Goal: Task Accomplishment & Management: Use online tool/utility

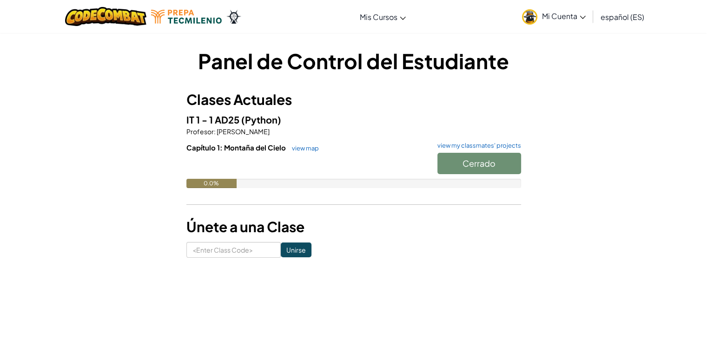
click at [211, 144] on span "Capítulo 1: Montaña del Cielo" at bounding box center [236, 147] width 101 height 9
click at [263, 252] on input at bounding box center [233, 250] width 94 height 16
paste input "GateTrueLock"
type input "GateTrueLock"
click at [288, 251] on input "Unirse" at bounding box center [296, 250] width 31 height 15
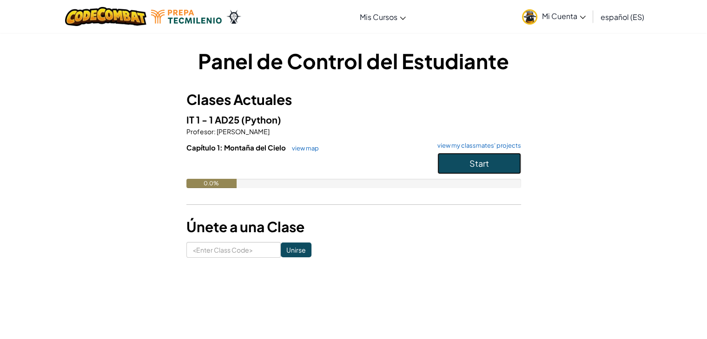
click at [484, 159] on span "Start" at bounding box center [480, 163] width 20 height 11
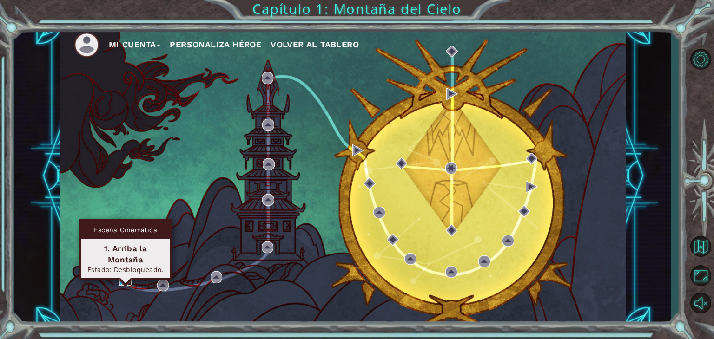
click at [123, 279] on img at bounding box center [126, 280] width 12 height 12
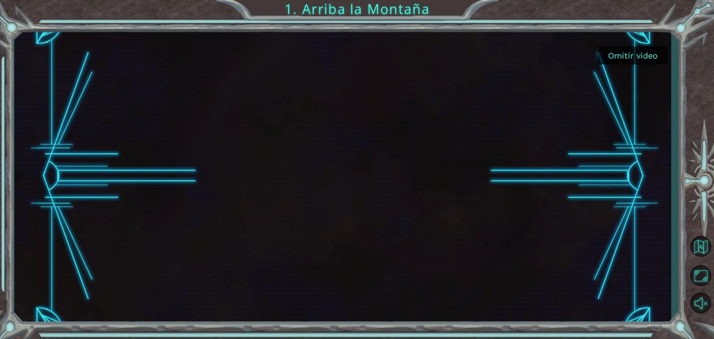
click at [618, 60] on button "Omitir video" at bounding box center [633, 55] width 70 height 18
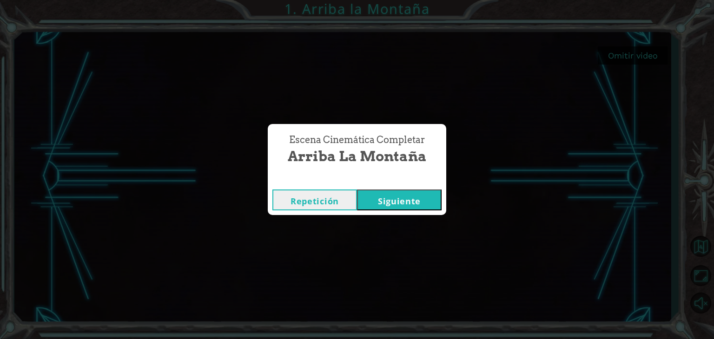
click at [383, 203] on button "Siguiente" at bounding box center [399, 200] width 85 height 21
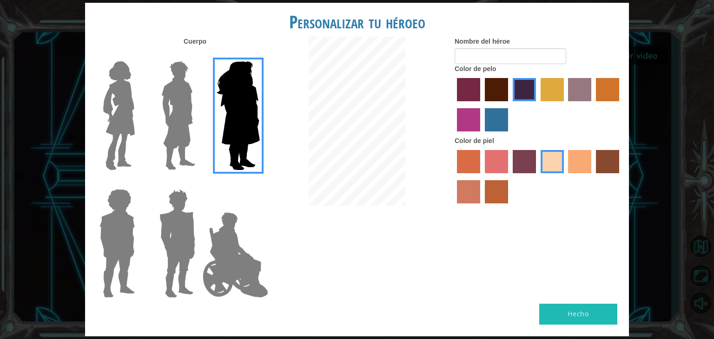
click at [238, 235] on img at bounding box center [235, 255] width 73 height 93
click at [259, 183] on input "Hero Jamie" at bounding box center [259, 183] width 0 height 0
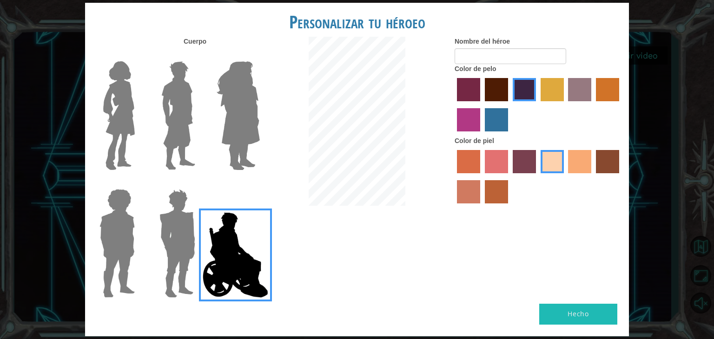
click at [175, 237] on img at bounding box center [177, 244] width 43 height 116
click at [199, 183] on input "Hero Garnet" at bounding box center [199, 183] width 0 height 0
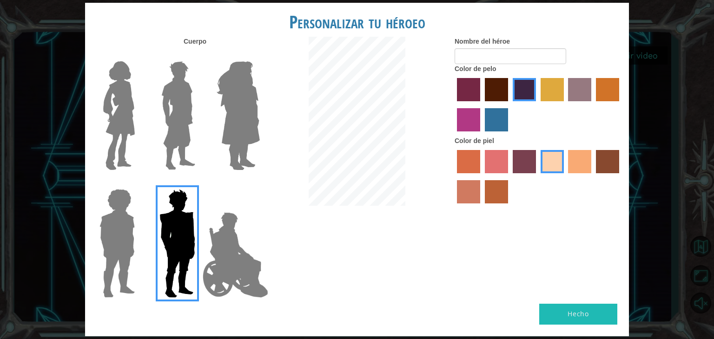
click at [243, 231] on img at bounding box center [235, 255] width 73 height 93
click at [259, 183] on input "Hero Jamie" at bounding box center [259, 183] width 0 height 0
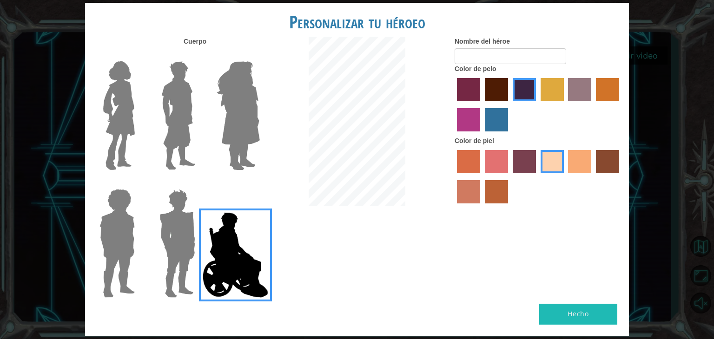
click at [155, 119] on label at bounding box center [176, 116] width 46 height 116
click at [199, 55] on input "Hero Lars" at bounding box center [199, 55] width 0 height 0
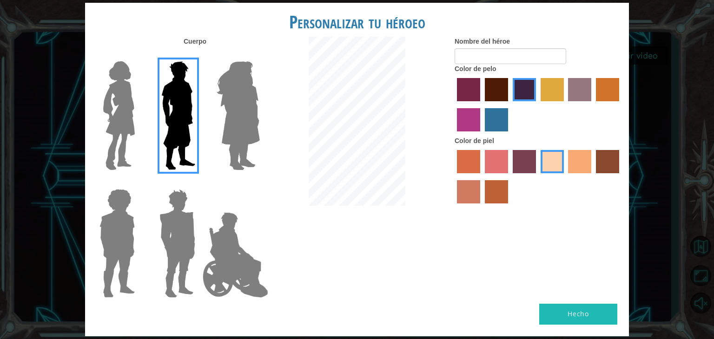
click at [108, 115] on img at bounding box center [119, 116] width 39 height 116
click at [139, 55] on input "Hero Connie" at bounding box center [139, 55] width 0 height 0
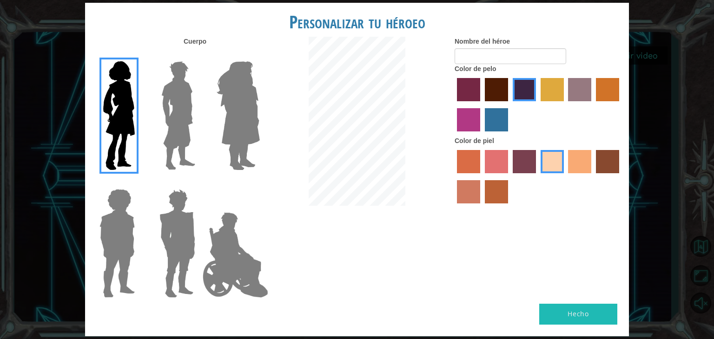
click at [120, 209] on img at bounding box center [117, 244] width 43 height 116
click at [139, 183] on input "Hero Steven" at bounding box center [139, 183] width 0 height 0
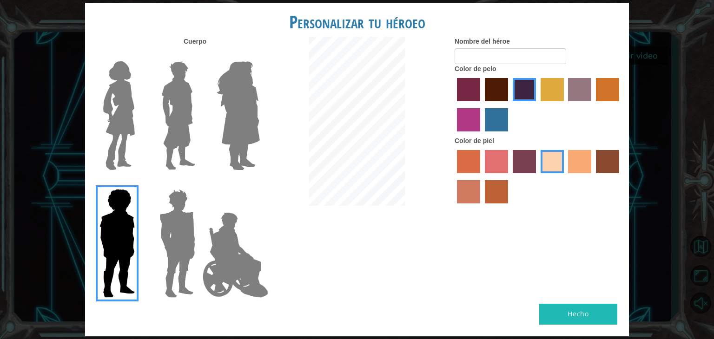
click at [169, 214] on img at bounding box center [177, 244] width 43 height 116
click at [199, 183] on input "Hero Garnet" at bounding box center [199, 183] width 0 height 0
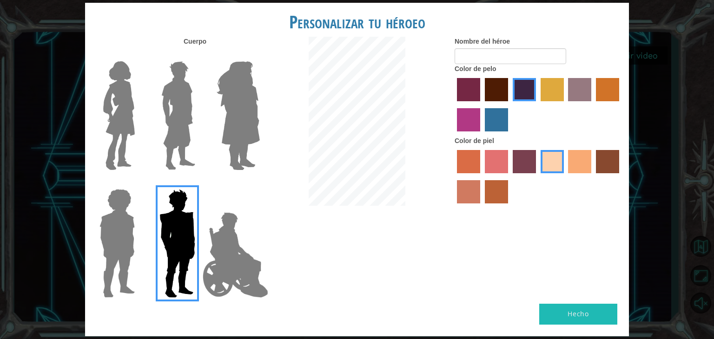
click at [242, 253] on img at bounding box center [235, 255] width 73 height 93
click at [259, 183] on input "Hero Jamie" at bounding box center [259, 183] width 0 height 0
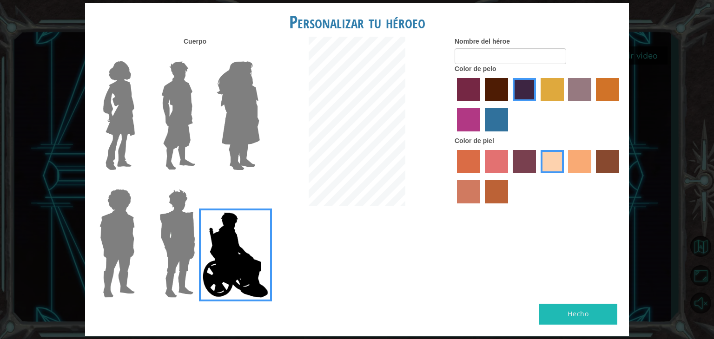
click at [180, 93] on img at bounding box center [178, 116] width 41 height 116
click at [199, 55] on input "Hero Lars" at bounding box center [199, 55] width 0 height 0
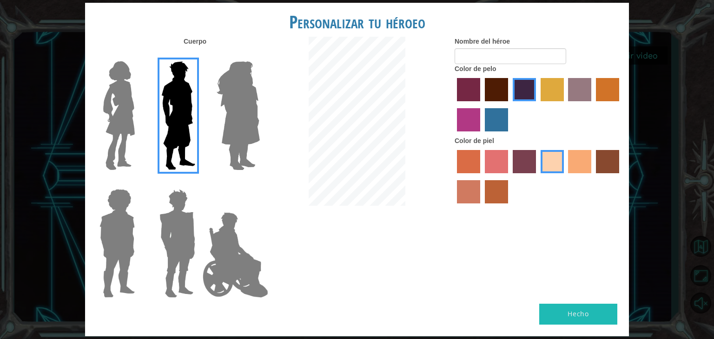
click at [489, 85] on label "maroon hair color" at bounding box center [496, 89] width 23 height 23
click at [482, 105] on input "maroon hair color" at bounding box center [482, 105] width 0 height 0
click at [520, 97] on label "hot purple hair color" at bounding box center [524, 89] width 23 height 23
click at [510, 105] on input "hot purple hair color" at bounding box center [510, 105] width 0 height 0
click at [533, 162] on label "tosca skin color" at bounding box center [524, 161] width 23 height 23
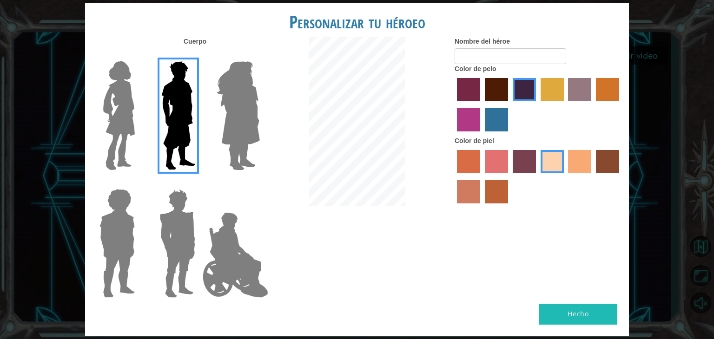
click at [510, 177] on input "tosca skin color" at bounding box center [510, 177] width 0 height 0
click at [595, 168] on div at bounding box center [538, 178] width 167 height 60
click at [578, 167] on label "tacao skin color" at bounding box center [579, 161] width 23 height 23
click at [565, 177] on input "tacao skin color" at bounding box center [565, 177] width 0 height 0
click at [556, 162] on label "sandy beach skin color" at bounding box center [552, 161] width 23 height 23
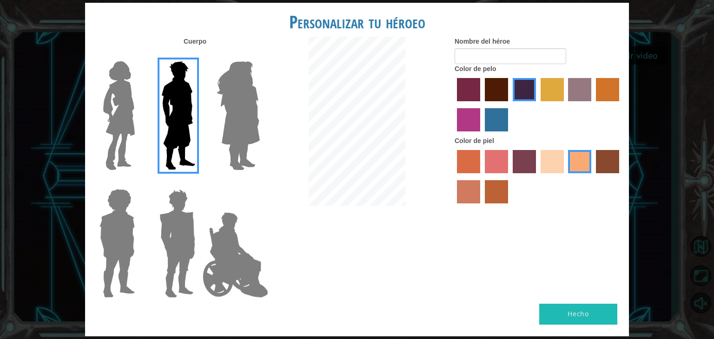
click at [538, 177] on input "sandy beach skin color" at bounding box center [538, 177] width 0 height 0
click at [519, 53] on input "Nombre del héroe" at bounding box center [511, 56] width 112 height 16
type input "Pochoclito"
click at [609, 319] on button "Hecho" at bounding box center [578, 314] width 78 height 21
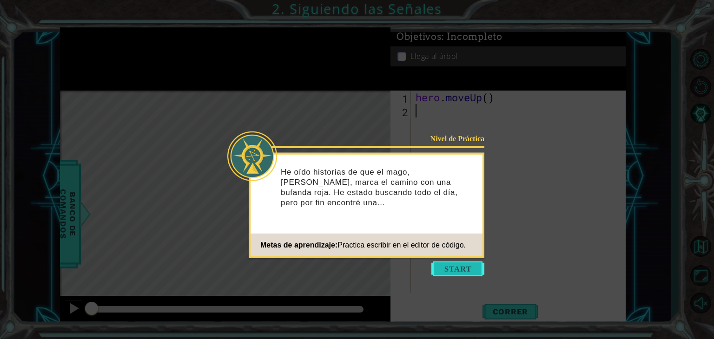
click at [468, 275] on button "Start" at bounding box center [458, 269] width 53 height 15
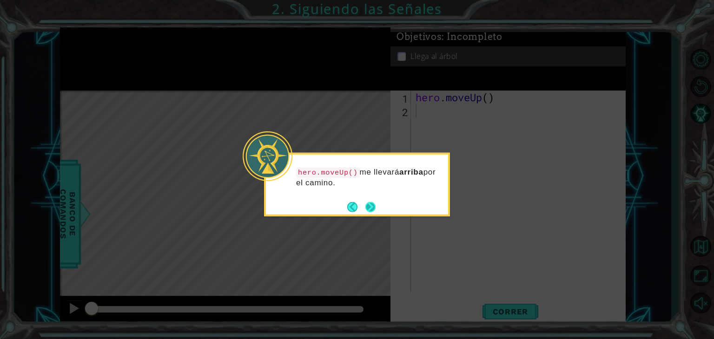
click at [374, 209] on button "Next" at bounding box center [370, 207] width 10 height 10
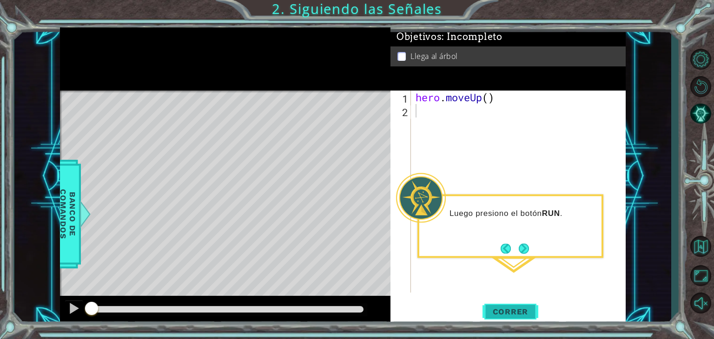
click at [526, 311] on span "Correr" at bounding box center [511, 311] width 54 height 9
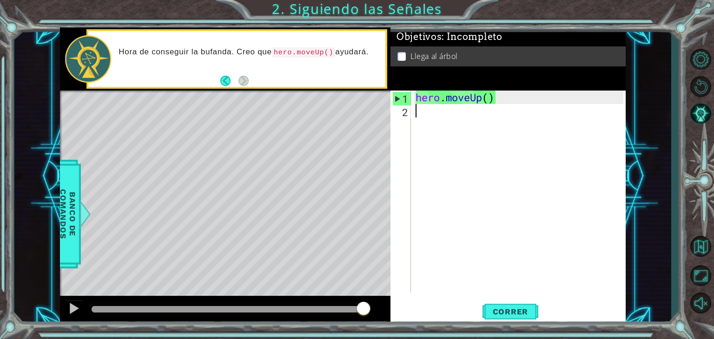
click at [374, 277] on div "Level Map" at bounding box center [275, 228] width 430 height 274
click at [523, 314] on span "Correr" at bounding box center [511, 311] width 54 height 9
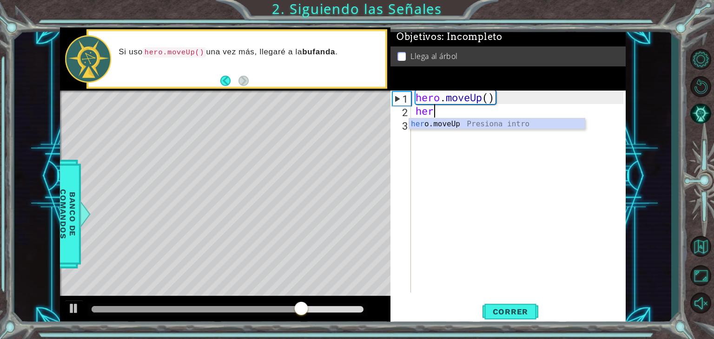
type textarea "hero"
click at [459, 128] on div "hero .moveUp Presiona intro" at bounding box center [497, 135] width 176 height 33
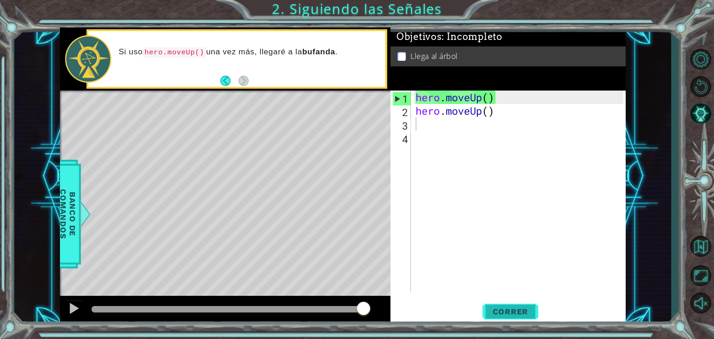
click at [508, 319] on button "Correr" at bounding box center [511, 312] width 56 height 24
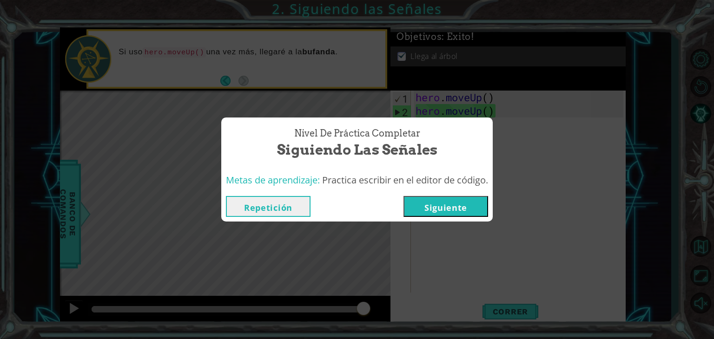
click at [482, 206] on button "Siguiente" at bounding box center [446, 206] width 85 height 21
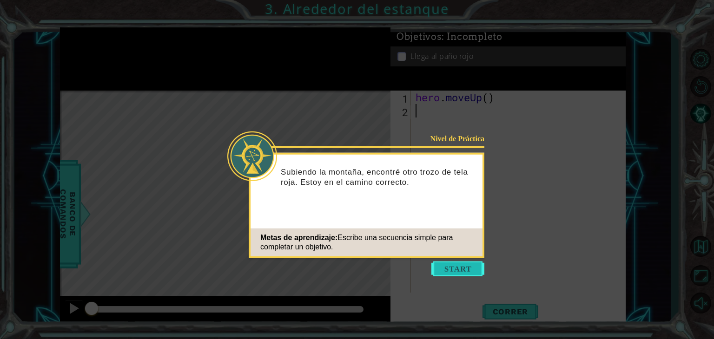
click at [455, 271] on button "Start" at bounding box center [458, 269] width 53 height 15
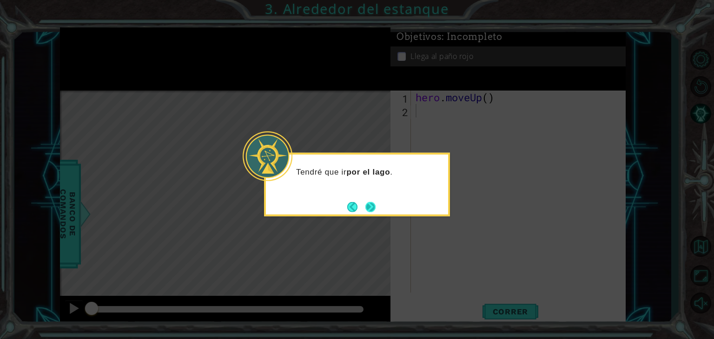
click at [376, 209] on button "Next" at bounding box center [370, 207] width 10 height 10
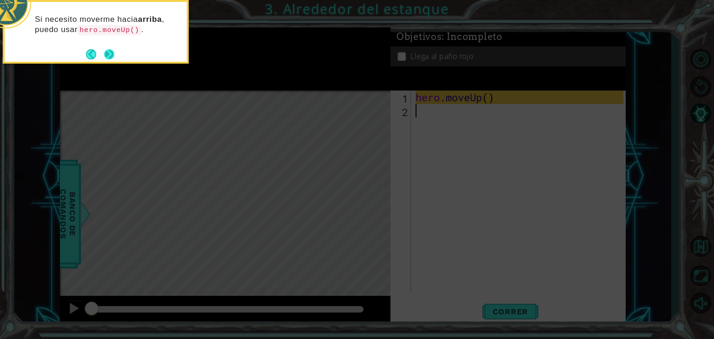
click at [110, 50] on button "Next" at bounding box center [109, 54] width 10 height 10
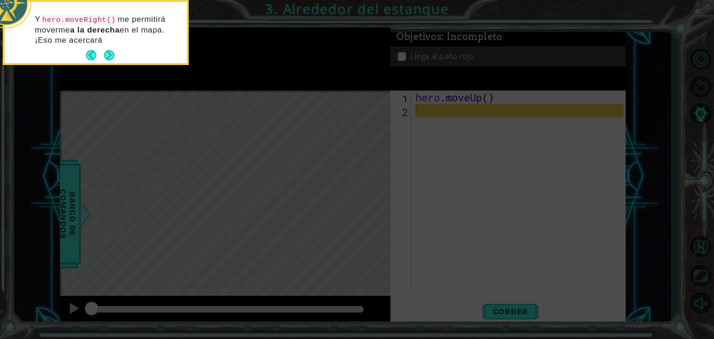
click at [110, 50] on button "Next" at bounding box center [109, 55] width 10 height 10
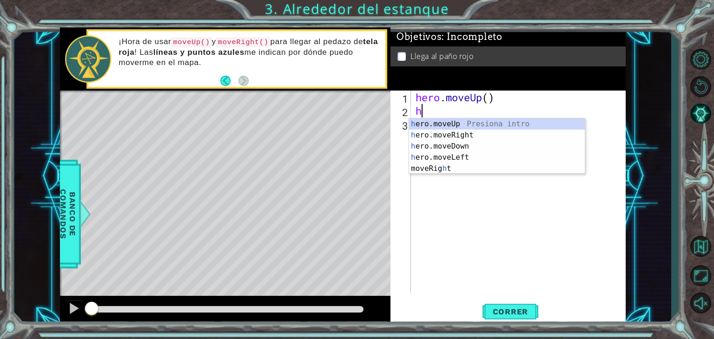
type textarea "he"
click at [490, 120] on div "he ro.moveUp Presiona intro he ro.moveRight Presiona intro he ro.moveDown Presi…" at bounding box center [497, 152] width 176 height 67
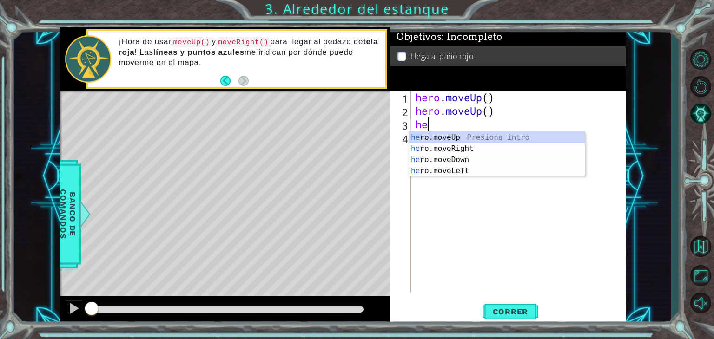
type textarea "her"
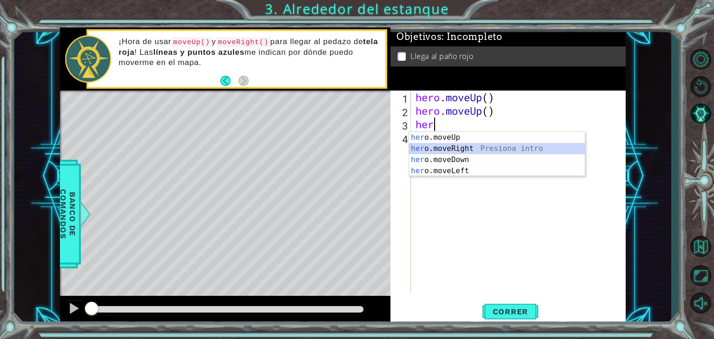
click at [446, 151] on div "her o.moveUp Presiona intro her o.moveRight Presiona intro her o.moveDown Presi…" at bounding box center [497, 165] width 176 height 67
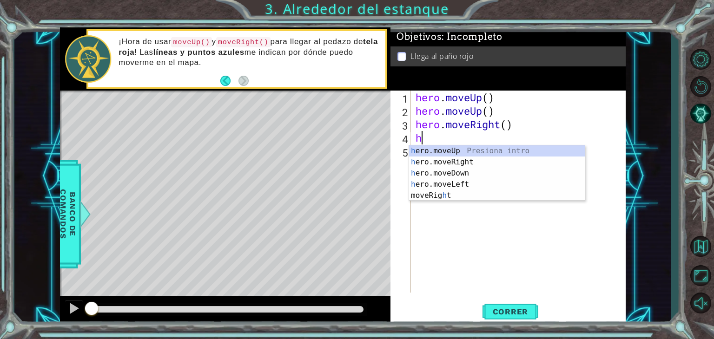
type textarea "he"
click at [451, 147] on div "he ro.moveUp Presiona intro he ro.moveRight Presiona intro he ro.moveDown Presi…" at bounding box center [497, 179] width 176 height 67
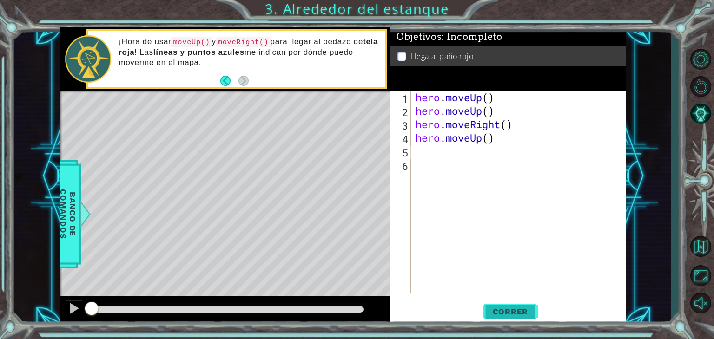
click at [514, 311] on span "Correr" at bounding box center [511, 311] width 54 height 9
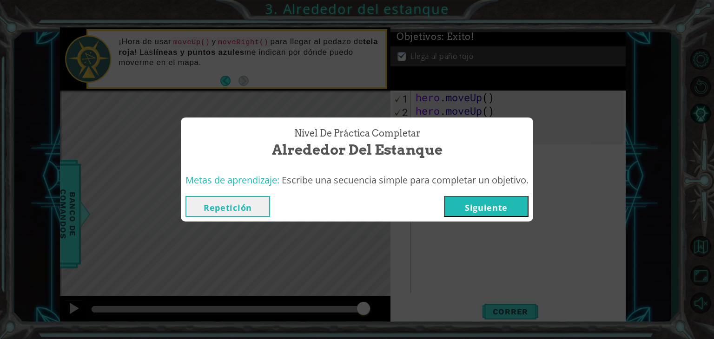
click at [464, 205] on button "Siguiente" at bounding box center [486, 206] width 85 height 21
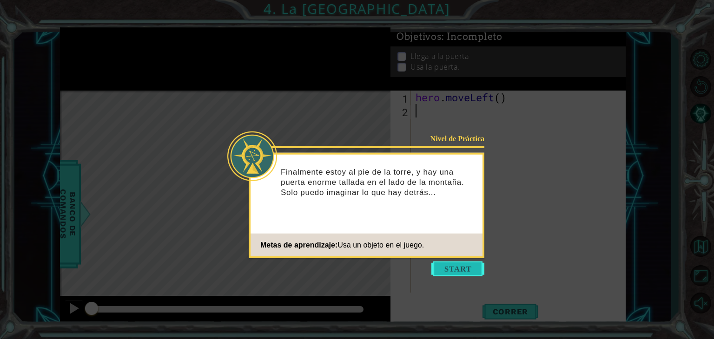
click at [466, 265] on button "Start" at bounding box center [458, 269] width 53 height 15
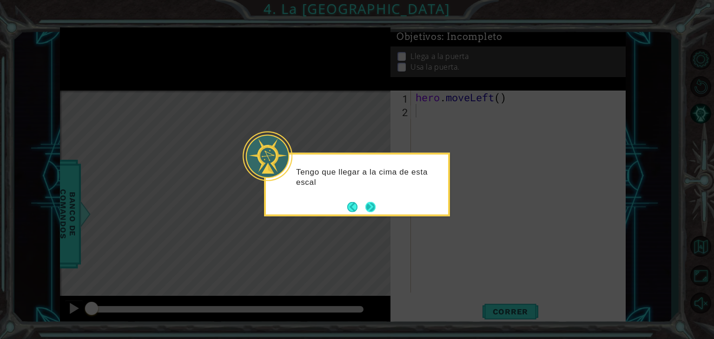
click at [366, 204] on button "Next" at bounding box center [370, 207] width 10 height 10
click at [378, 211] on div at bounding box center [357, 185] width 186 height 64
click at [370, 206] on button "Next" at bounding box center [370, 207] width 10 height 10
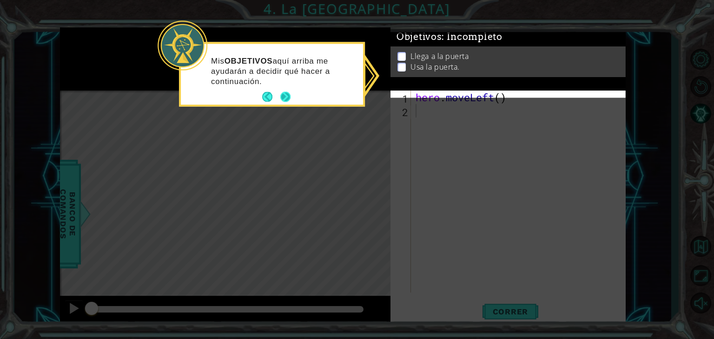
click at [286, 93] on button "Next" at bounding box center [285, 97] width 10 height 10
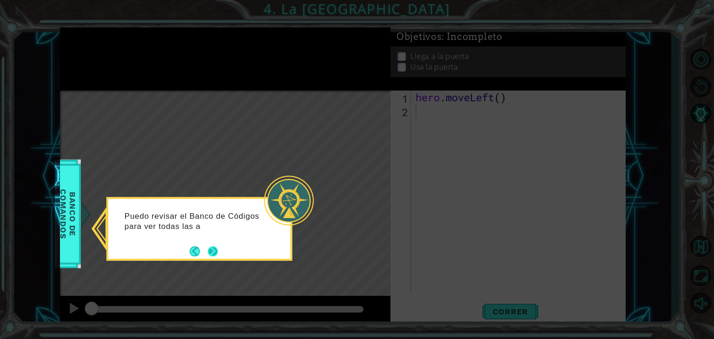
click at [218, 245] on div "Puedo revisar el Banco de Códigos para ver todas las a" at bounding box center [199, 226] width 182 height 47
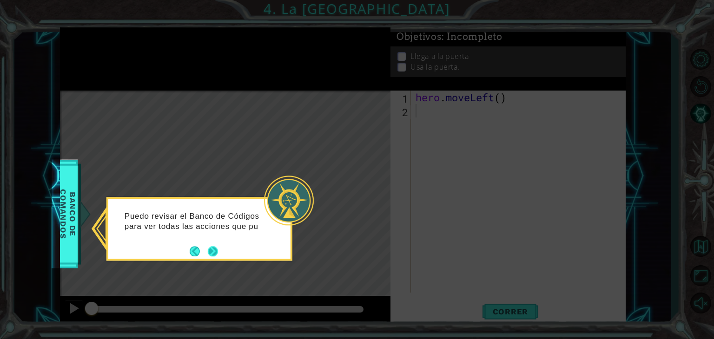
click at [213, 247] on button "Next" at bounding box center [213, 251] width 10 height 10
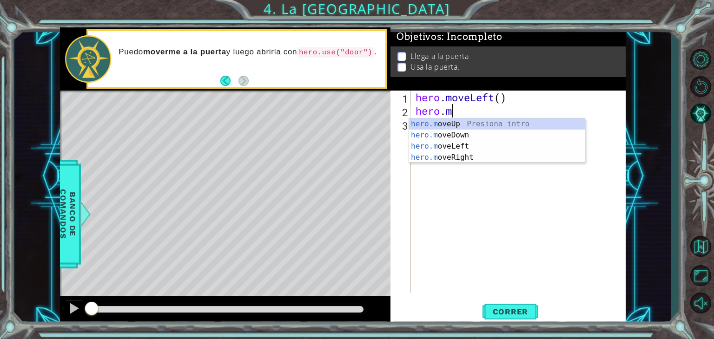
type textarea "hero.mo"
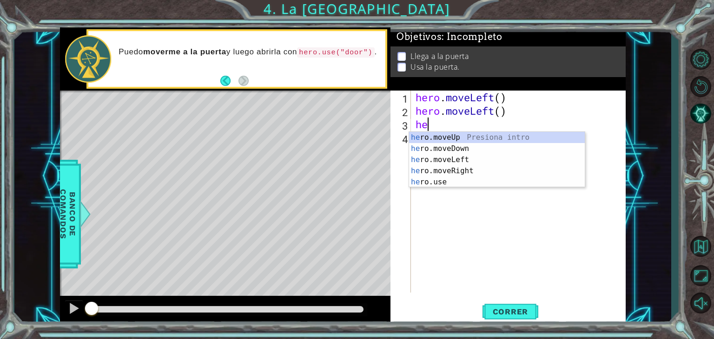
type textarea "hero"
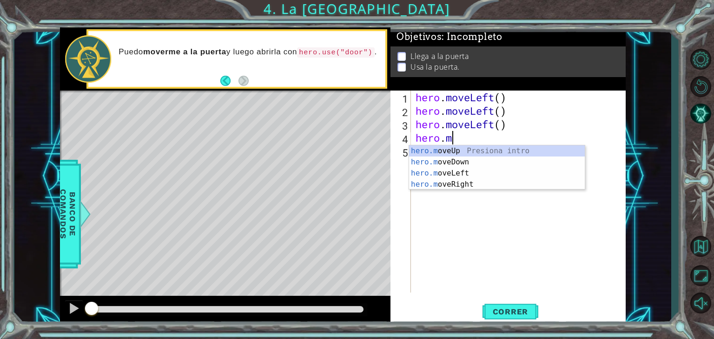
scroll to position [0, 1]
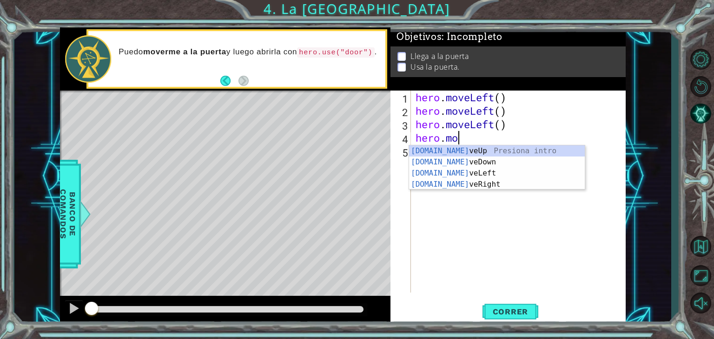
type textarea "hero.mov"
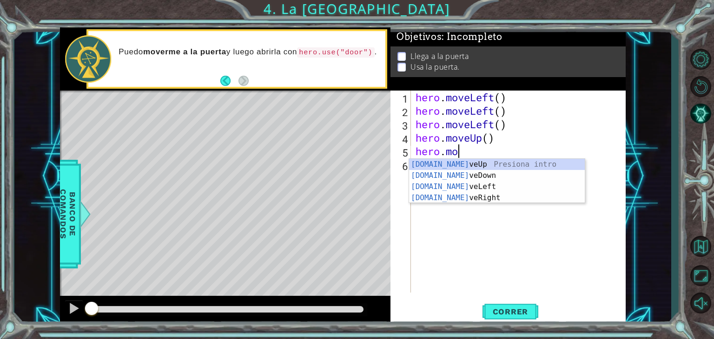
type textarea "hero.mov"
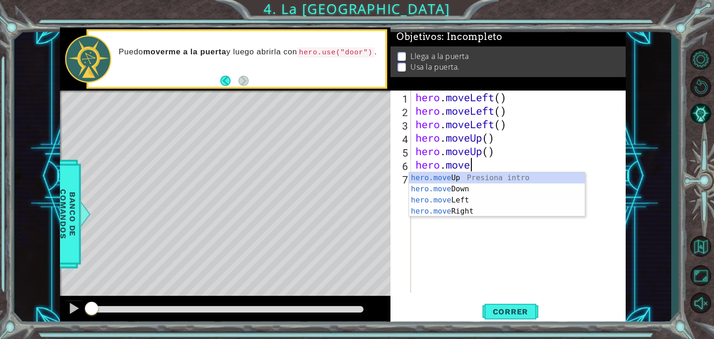
type textarea "hero.moveR"
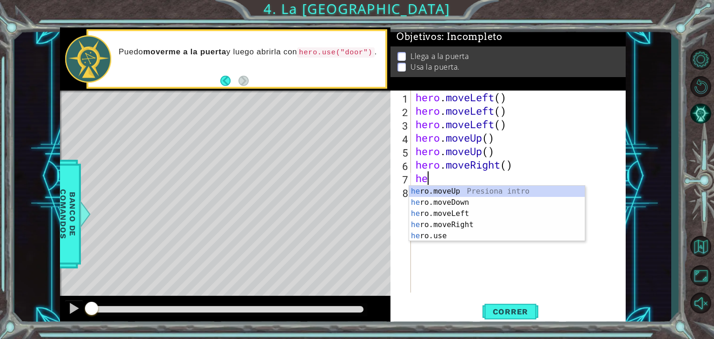
scroll to position [0, 0]
type textarea "hero."
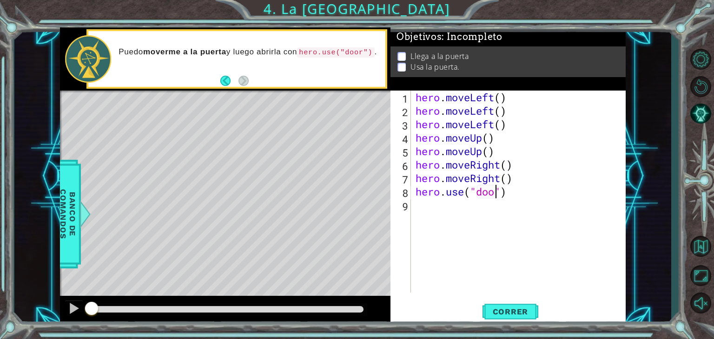
scroll to position [0, 4]
type textarea "hero.use("door")"
click at [506, 304] on button "Correr" at bounding box center [511, 312] width 56 height 24
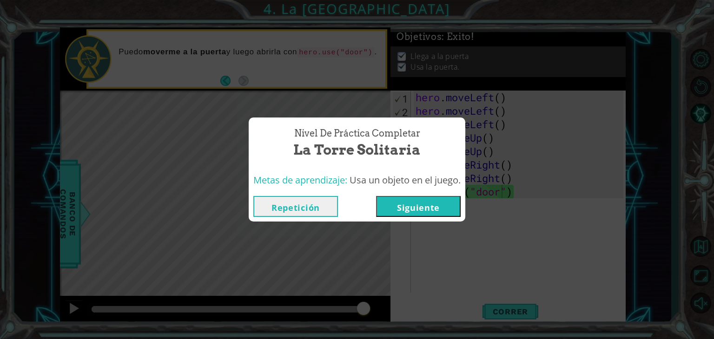
click at [454, 207] on button "Siguiente" at bounding box center [418, 206] width 85 height 21
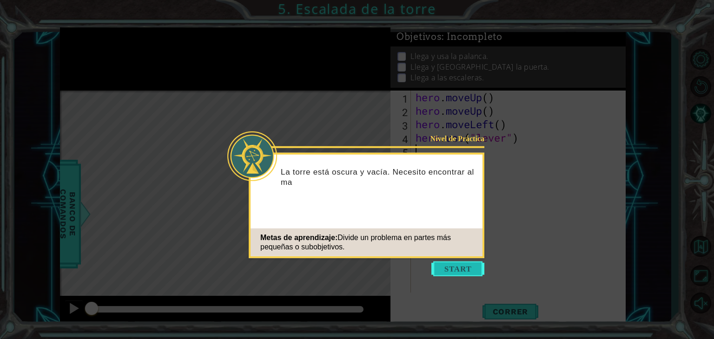
click at [474, 268] on button "Start" at bounding box center [458, 269] width 53 height 15
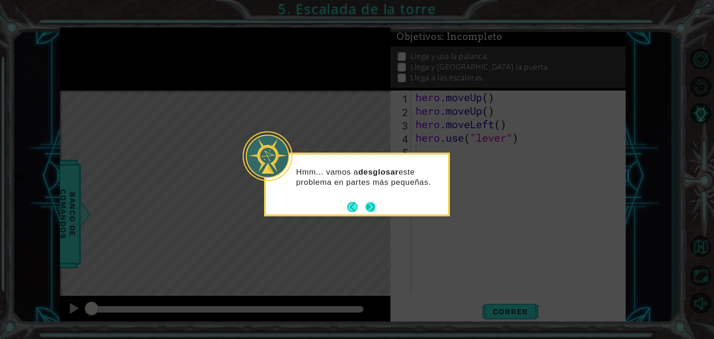
click at [372, 206] on button "Next" at bounding box center [370, 207] width 10 height 10
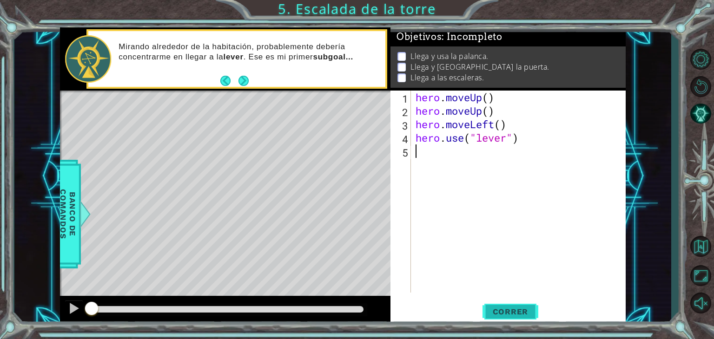
click at [528, 309] on span "Correr" at bounding box center [511, 311] width 54 height 9
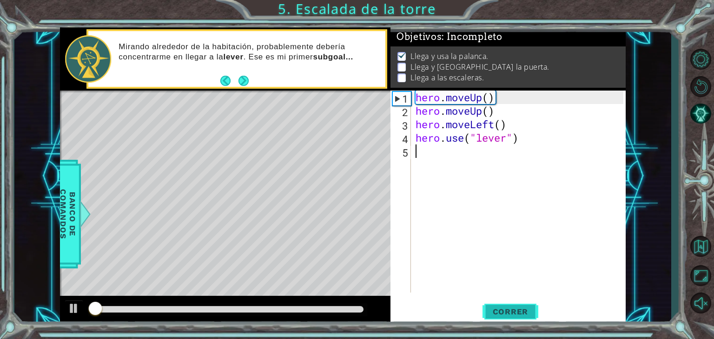
scroll to position [4, 0]
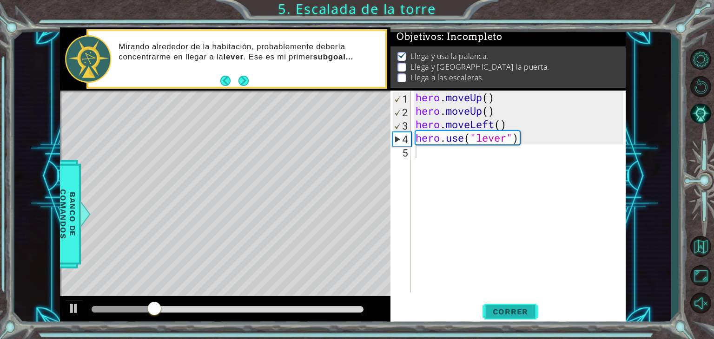
click at [528, 309] on span "Correr" at bounding box center [511, 311] width 54 height 9
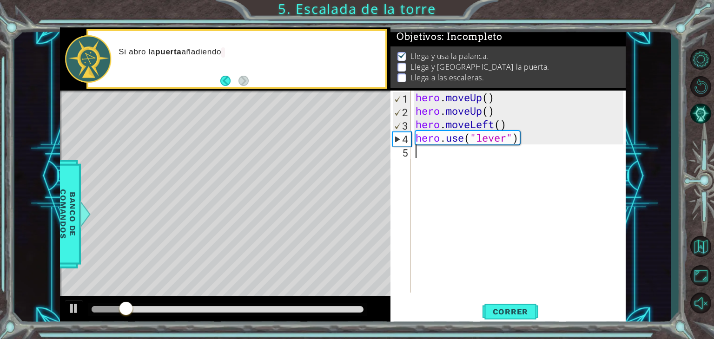
click at [441, 169] on div "hero . moveUp ( ) hero . moveUp ( ) hero . moveLeft ( ) hero . use ( "lever" )" at bounding box center [521, 205] width 214 height 229
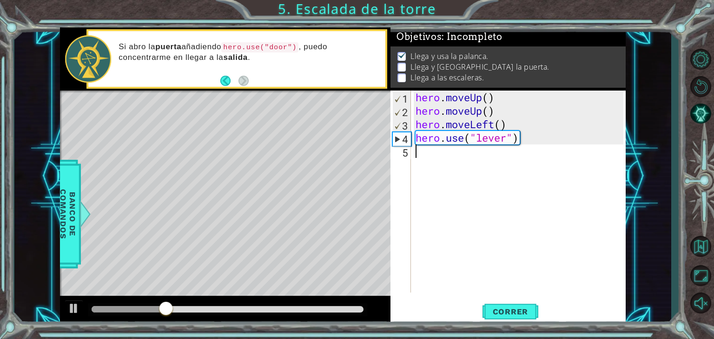
click at [477, 163] on div "hero . moveUp ( ) hero . moveUp ( ) hero . moveLeft ( ) hero . use ( "lever" )" at bounding box center [521, 205] width 214 height 229
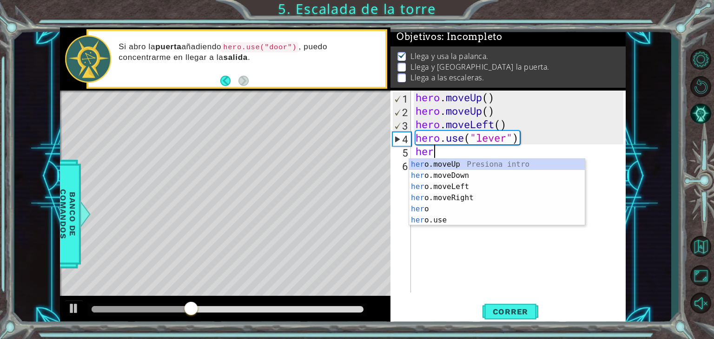
scroll to position [0, 0]
type textarea "hero."
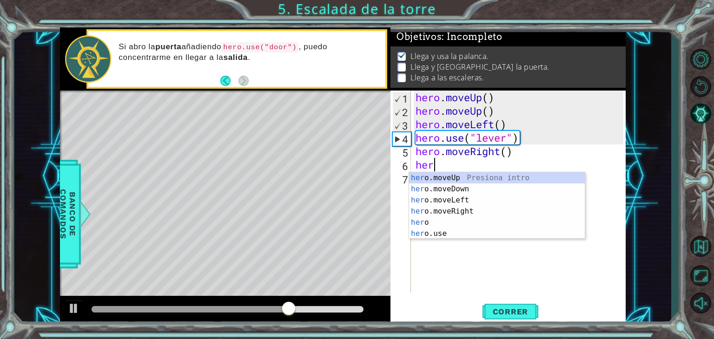
type textarea "hero"
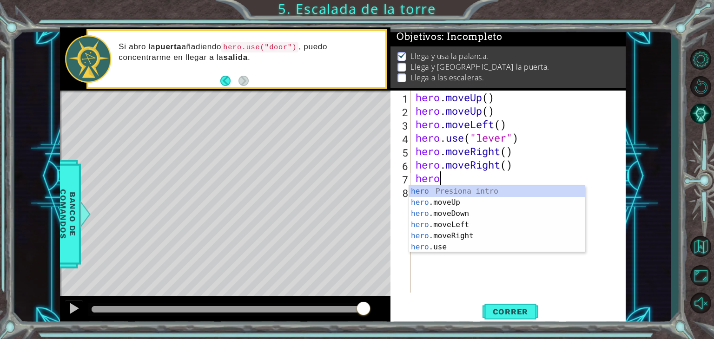
type textarea "hero."
type textarea "her"
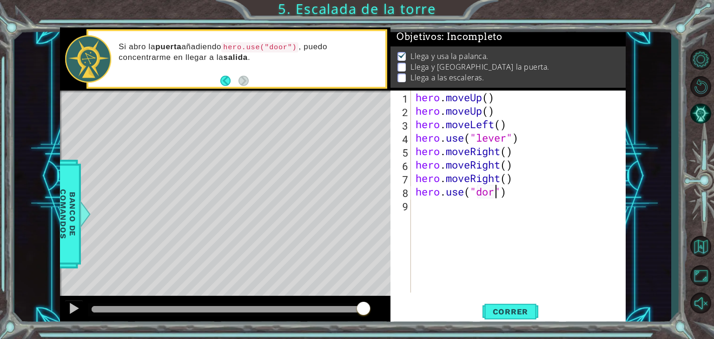
scroll to position [0, 3]
type textarea "hero.use("door")"
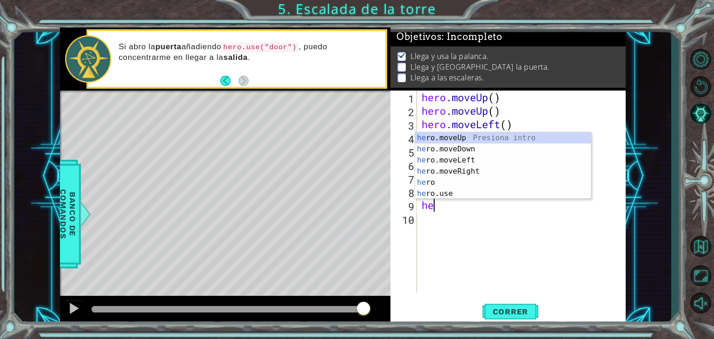
scroll to position [0, 0]
type textarea "hero."
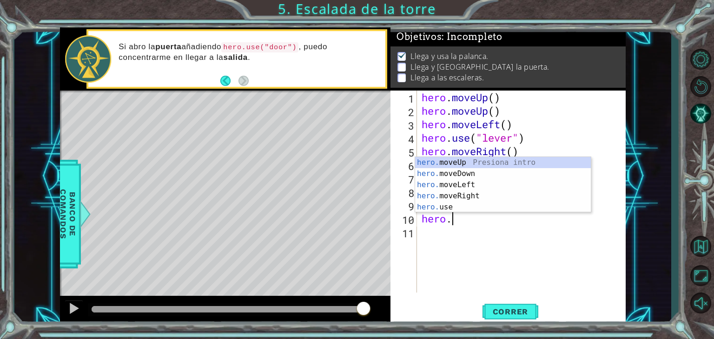
scroll to position [0, 0]
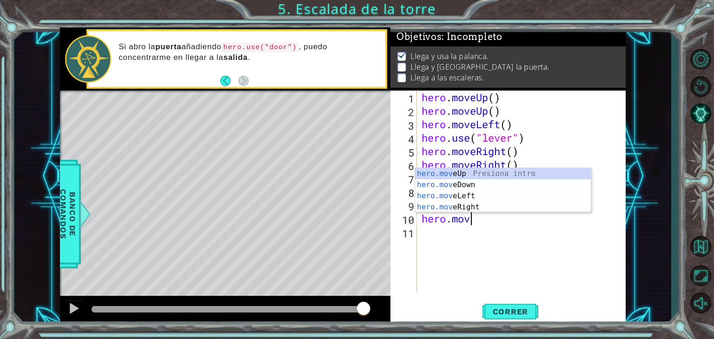
type textarea "hero.move"
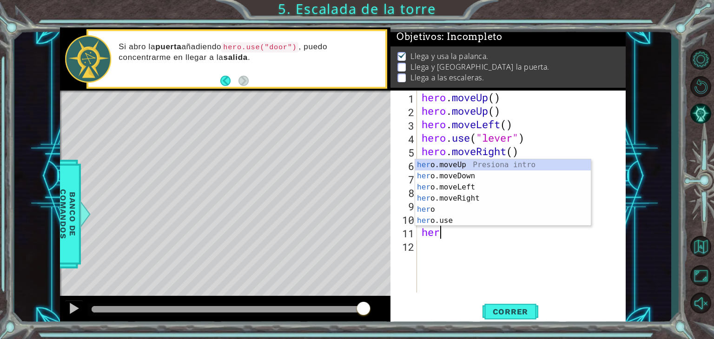
scroll to position [0, 0]
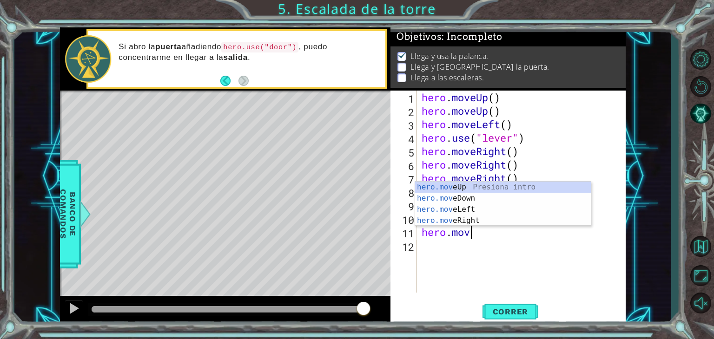
type textarea "hero.move"
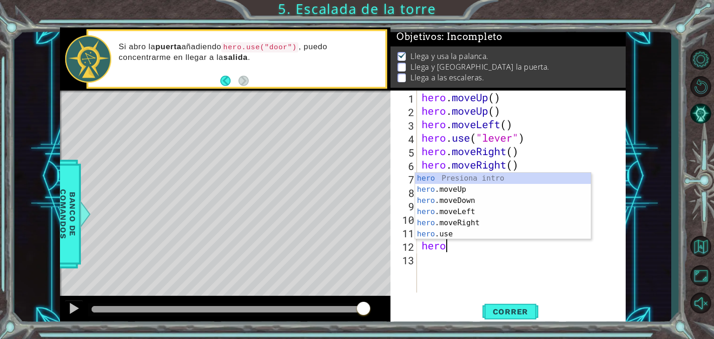
type textarea "hero."
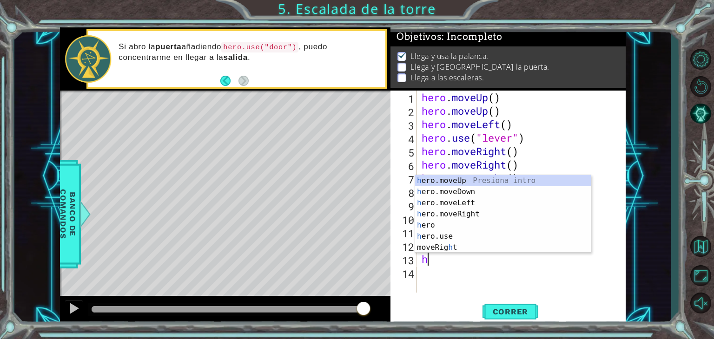
type textarea "he"
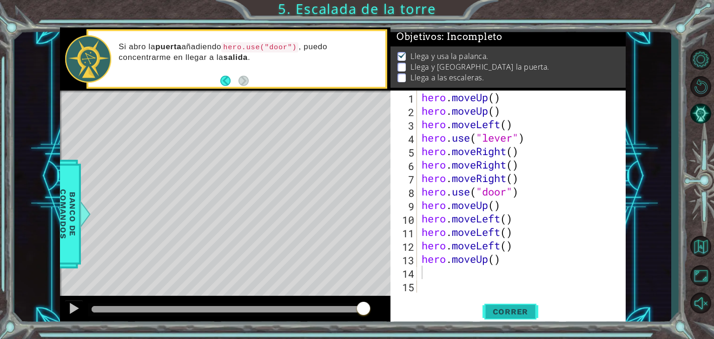
click at [527, 309] on span "Correr" at bounding box center [511, 311] width 54 height 9
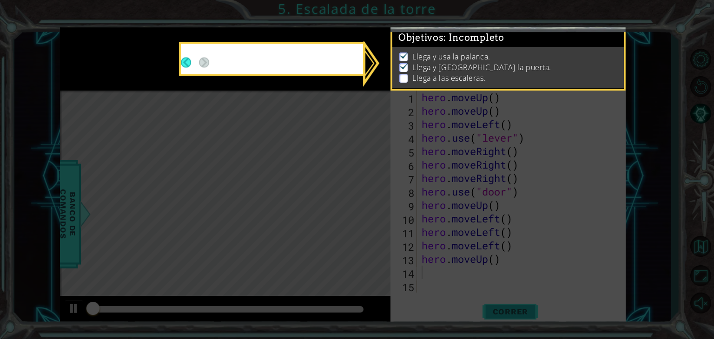
scroll to position [4, 0]
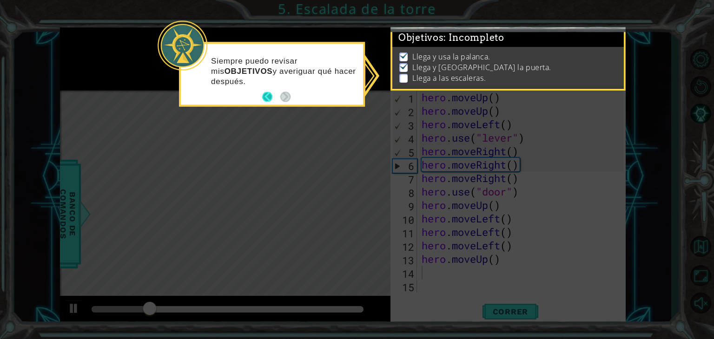
click at [270, 99] on button "Back" at bounding box center [271, 97] width 18 height 10
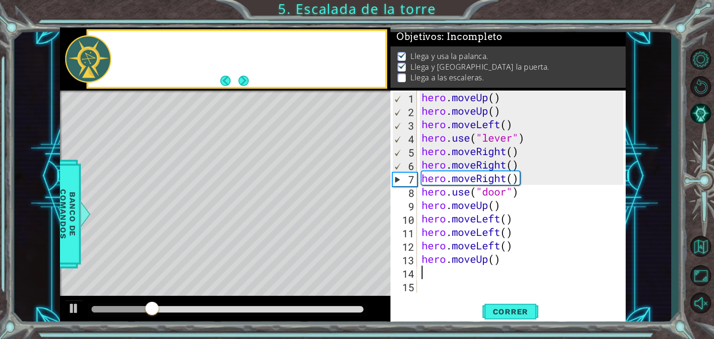
scroll to position [2, 0]
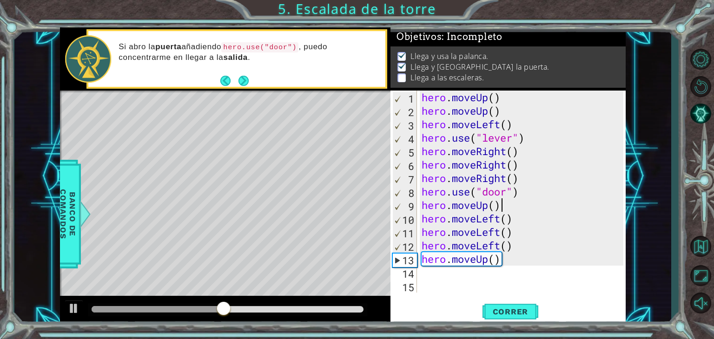
click at [508, 209] on div "hero . moveUp ( ) hero . moveUp ( ) hero . moveLeft ( ) hero . use ( "lever" ) …" at bounding box center [524, 205] width 209 height 229
type textarea "hero.moveUp()"
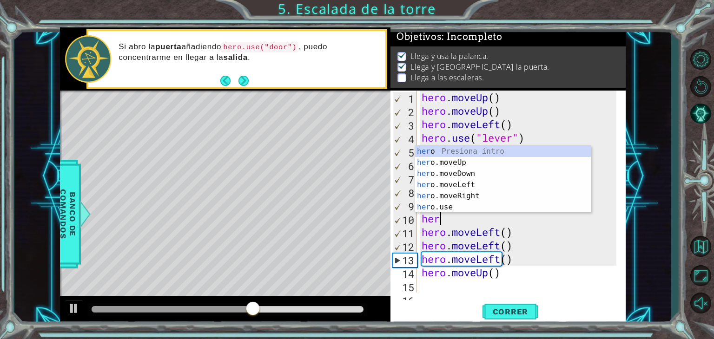
scroll to position [0, 0]
type textarea "hero"
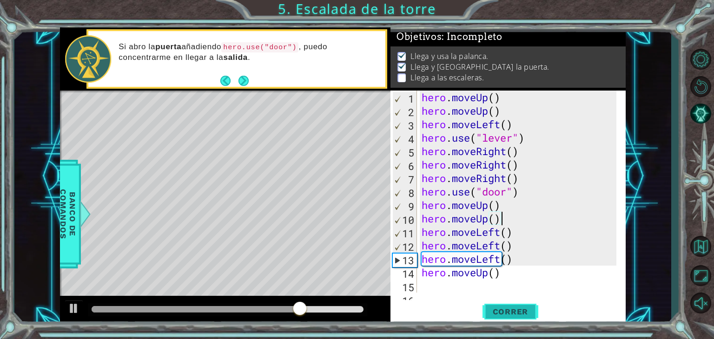
type textarea "hero.moveUp()"
click at [500, 306] on button "Correr" at bounding box center [511, 312] width 56 height 24
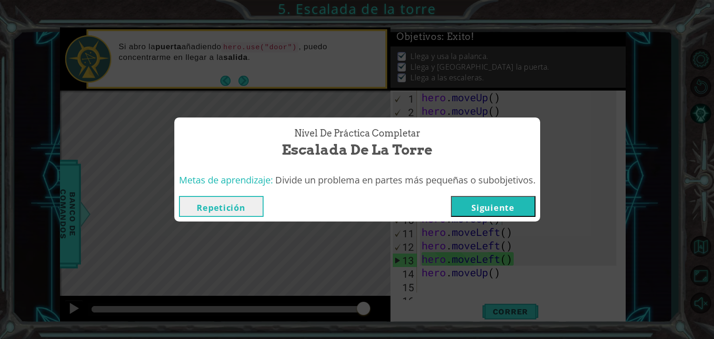
click at [519, 202] on button "Siguiente" at bounding box center [493, 206] width 85 height 21
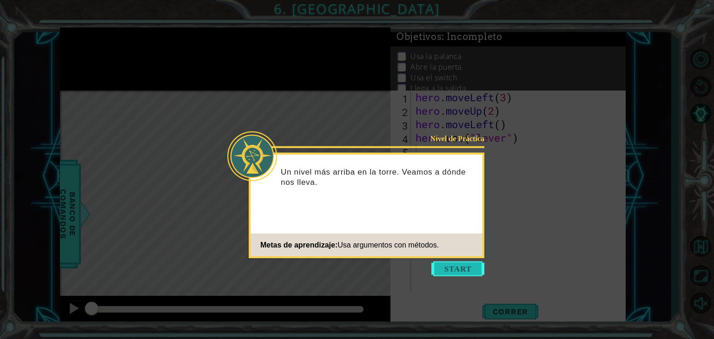
click at [453, 274] on button "Start" at bounding box center [458, 269] width 53 height 15
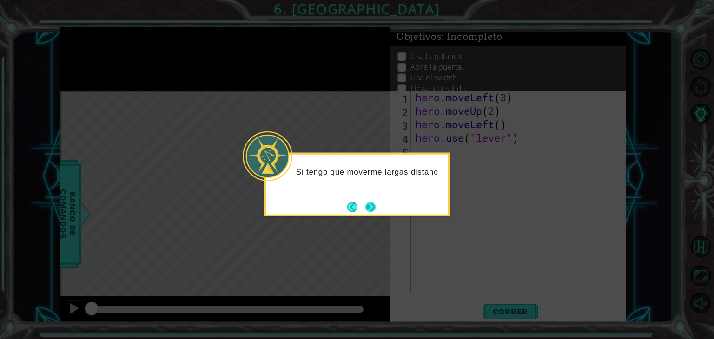
click at [368, 206] on button "Next" at bounding box center [370, 207] width 10 height 10
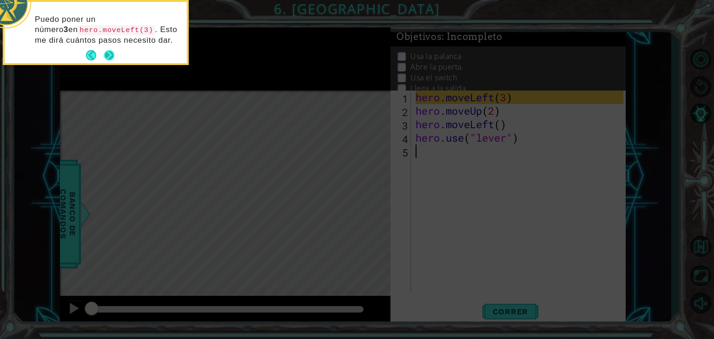
drag, startPoint x: 105, startPoint y: 58, endPoint x: 110, endPoint y: 60, distance: 5.2
click at [110, 60] on button "Next" at bounding box center [109, 55] width 10 height 10
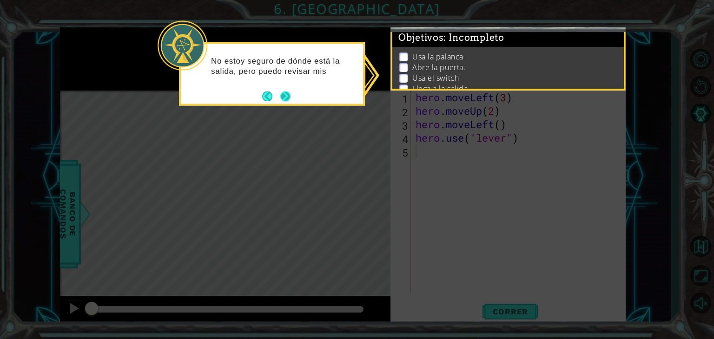
click at [280, 97] on button "Back" at bounding box center [271, 96] width 18 height 10
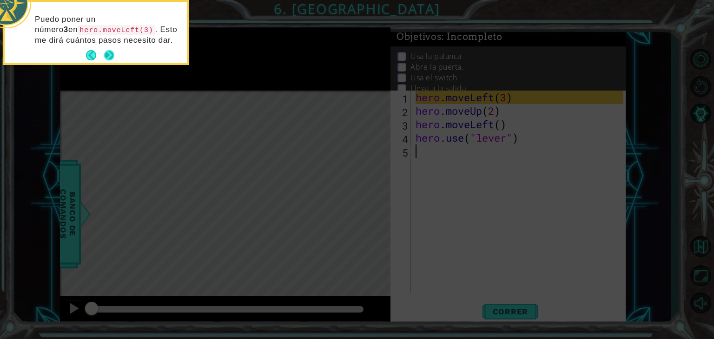
click at [109, 53] on button "Next" at bounding box center [109, 55] width 10 height 10
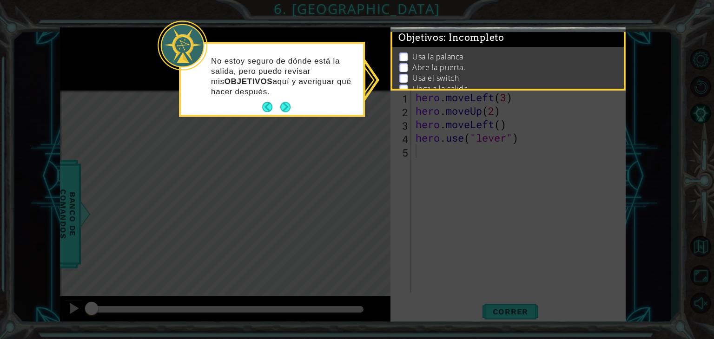
click at [301, 112] on div "No estoy seguro de dónde está la salida, pero puedo revisar mis OBJETIVOS aquí …" at bounding box center [272, 80] width 182 height 67
click at [292, 106] on div "No estoy seguro de dónde está la salida, pero puedo revisar mis OBJETIVOS aquí …" at bounding box center [272, 80] width 182 height 67
click at [272, 106] on button "Back" at bounding box center [271, 107] width 18 height 10
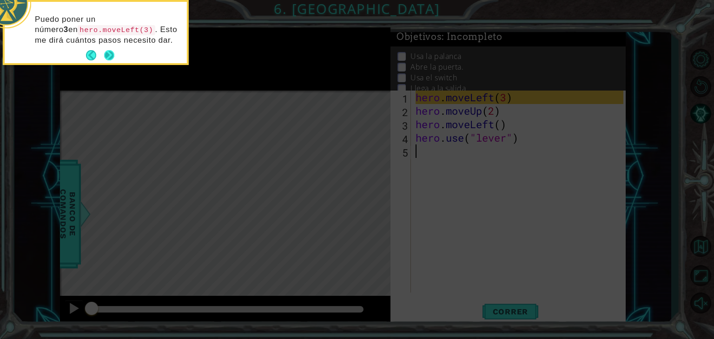
click at [112, 53] on button "Next" at bounding box center [109, 55] width 10 height 10
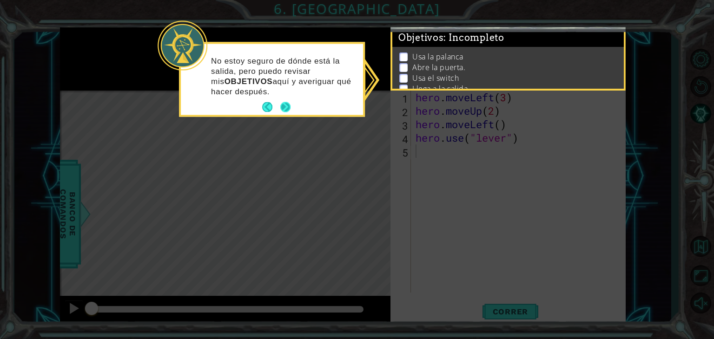
click at [288, 106] on button "Next" at bounding box center [285, 107] width 10 height 10
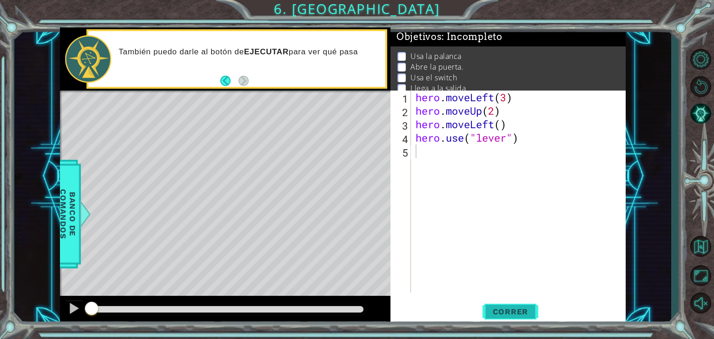
click at [524, 309] on span "Correr" at bounding box center [511, 311] width 54 height 9
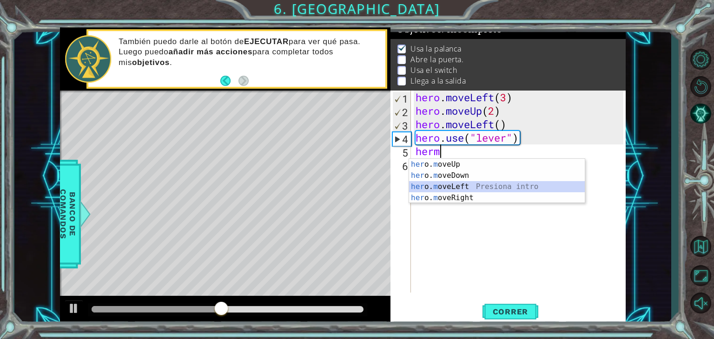
type textarea "hero.moveLeft(1)"
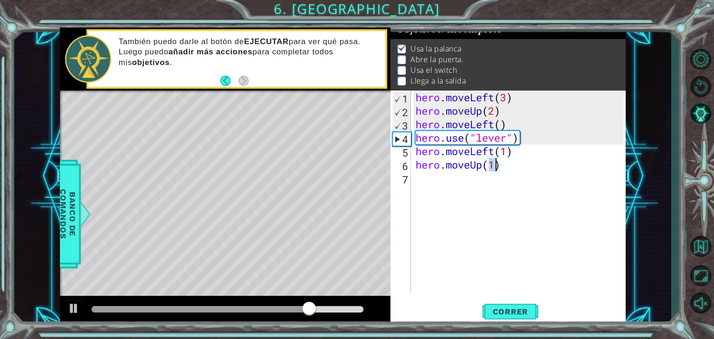
type textarea "hero.moveUp(2)"
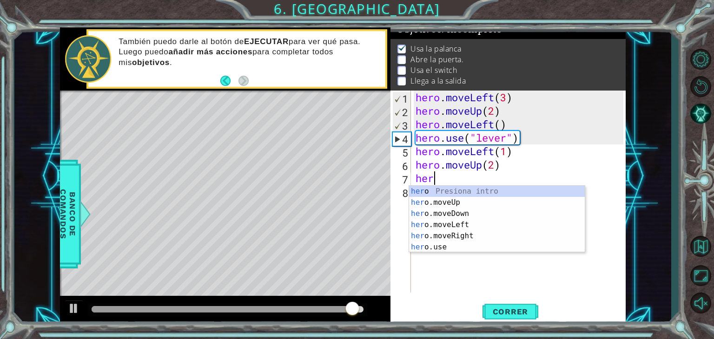
type textarea "hero"
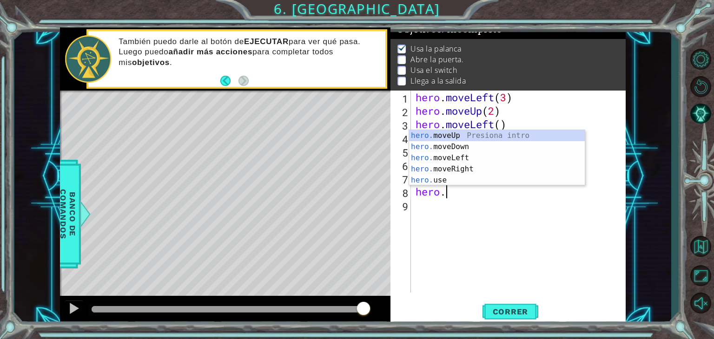
scroll to position [0, 0]
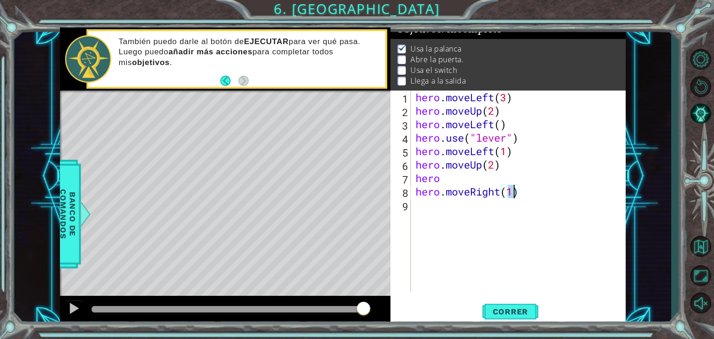
type textarea "hero.moveRight(2)"
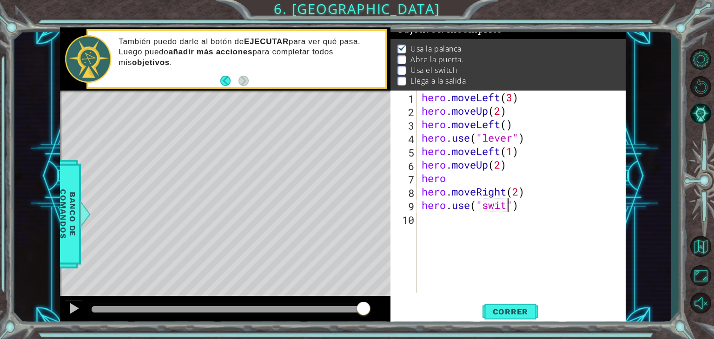
scroll to position [0, 4]
type textarea "hero.use("switch")"
click at [480, 178] on div "hero . moveLeft ( 3 ) hero . moveUp ( 2 ) hero . moveLeft ( ) hero . use ( "lev…" at bounding box center [524, 205] width 209 height 229
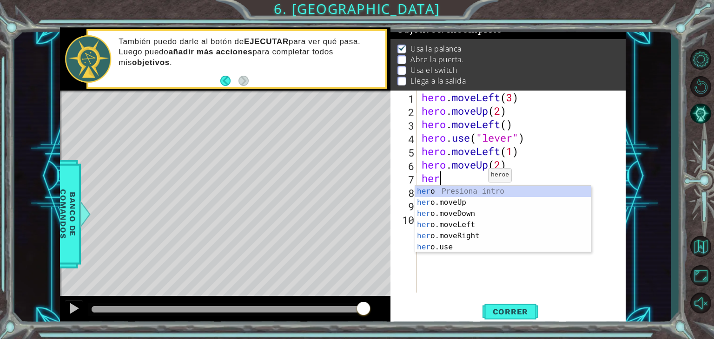
type textarea "h"
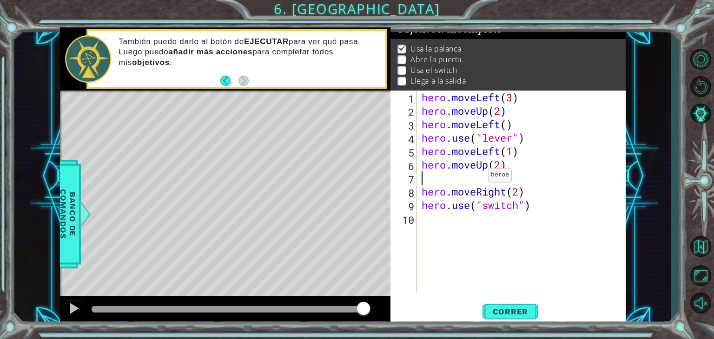
type textarea "hero.moveUp(2)"
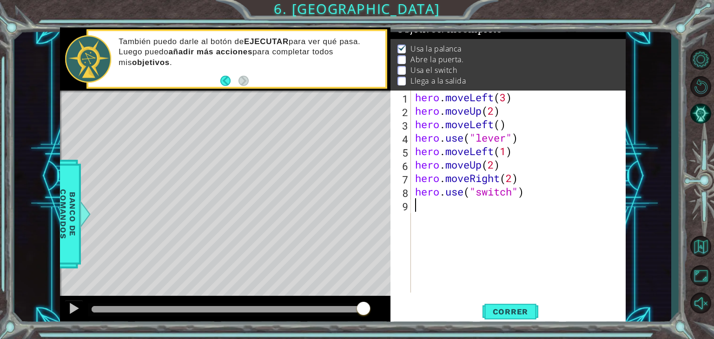
click at [421, 209] on div "hero . moveLeft ( 3 ) hero . moveUp ( 2 ) hero . moveLeft ( ) hero . use ( "lev…" at bounding box center [520, 205] width 215 height 229
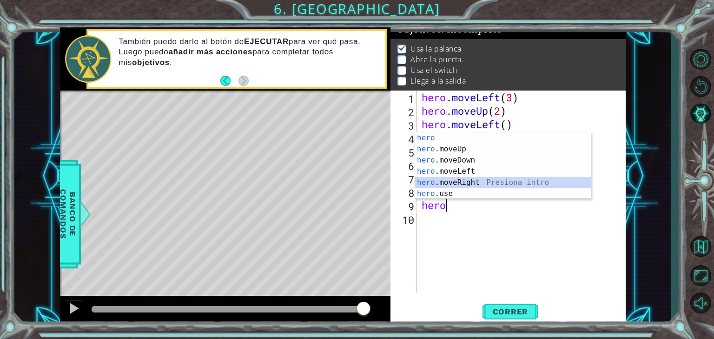
type textarea "hero.moveRight(1)"
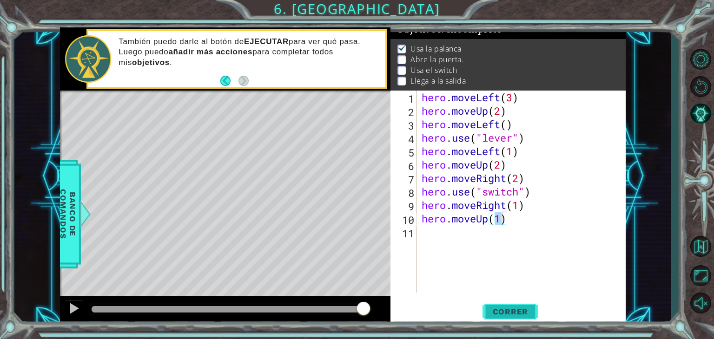
click at [522, 312] on span "Correr" at bounding box center [511, 311] width 54 height 9
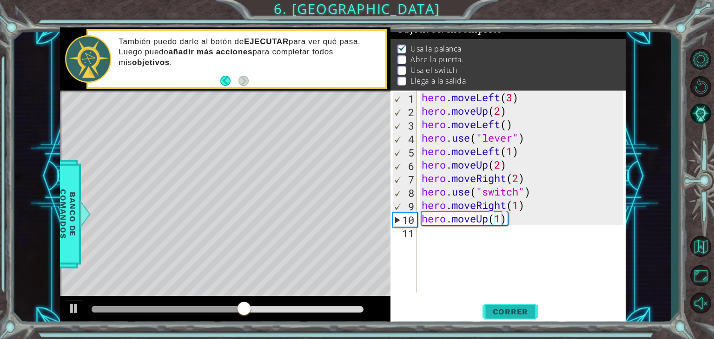
click at [522, 312] on span "Correr" at bounding box center [511, 311] width 54 height 9
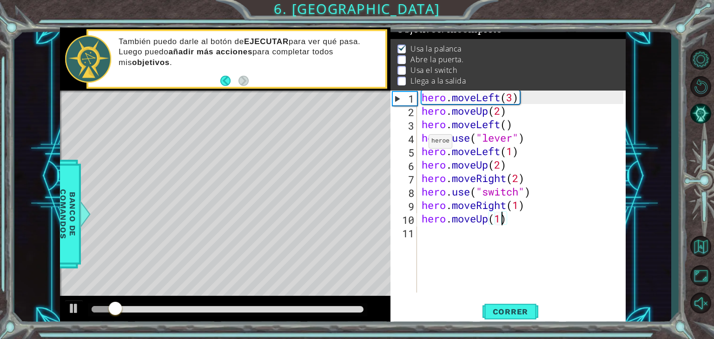
click at [405, 125] on div "3" at bounding box center [404, 125] width 25 height 13
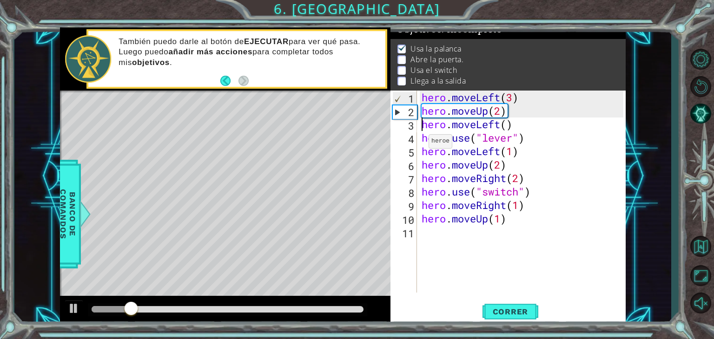
click at [394, 111] on div "2" at bounding box center [405, 112] width 24 height 13
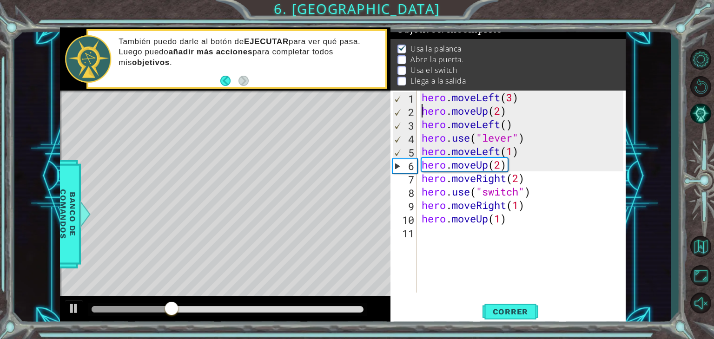
click at [534, 155] on div "hero . moveLeft ( 3 ) hero . moveUp ( 2 ) hero . moveLeft ( ) hero . use ( "lev…" at bounding box center [524, 205] width 209 height 229
type textarea "hero.moveLeft(1)"
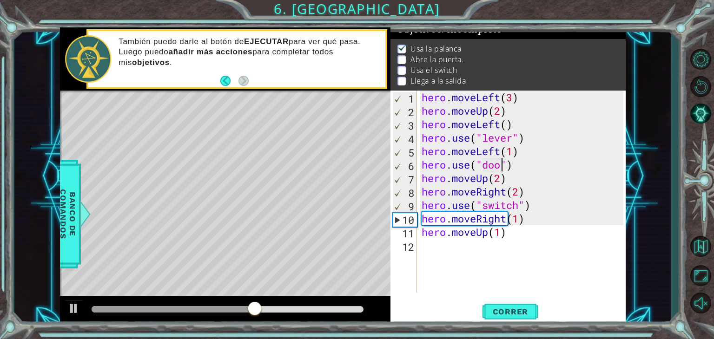
scroll to position [0, 4]
type textarea "hero.use("door")"
click at [532, 311] on span "Correr" at bounding box center [511, 311] width 54 height 9
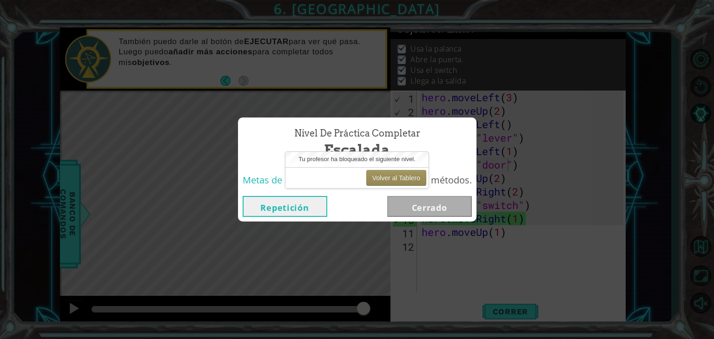
click at [445, 153] on div "Nivel de Práctica Completar Escalada" at bounding box center [357, 143] width 229 height 42
